Goal: Transaction & Acquisition: Purchase product/service

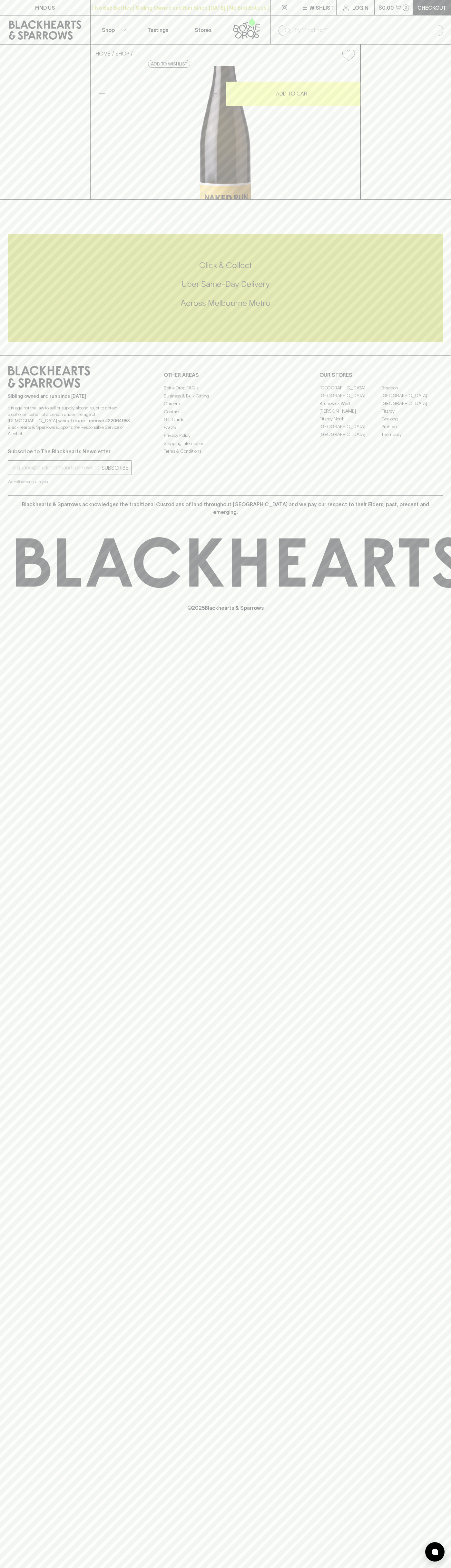
click at [323, 9] on p "Wishlist" at bounding box center [321, 7] width 25 height 7
click at [434, 291] on div at bounding box center [226, 784] width 451 height 1568
click at [52, 1568] on html "FIND US | No Bad Bottles | Sibling Owned and Run Since [DATE] | No Bad Bottles …" at bounding box center [226, 784] width 451 height 1568
click at [31, 228] on div at bounding box center [226, 784] width 451 height 1568
